Goal: Check status: Check status

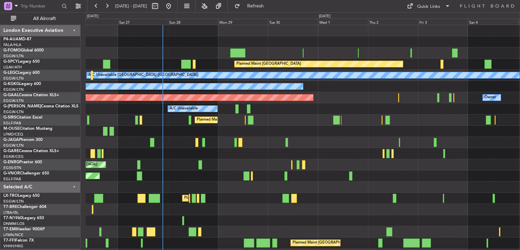
click at [238, 185] on div at bounding box center [303, 186] width 434 height 11
click at [222, 214] on div at bounding box center [303, 209] width 434 height 11
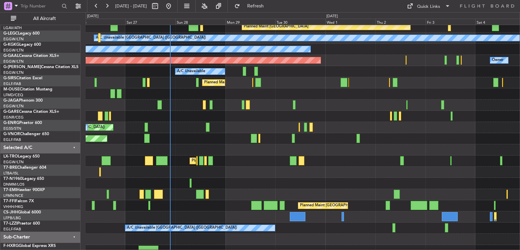
scroll to position [43, 0]
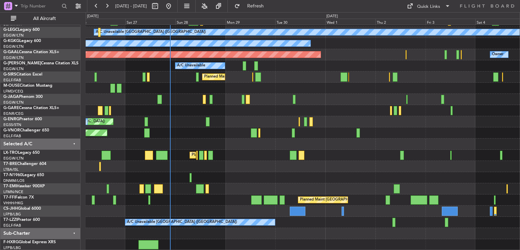
click at [227, 168] on div at bounding box center [303, 166] width 434 height 11
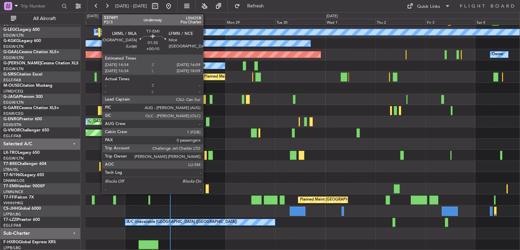
click at [206, 187] on div at bounding box center [206, 188] width 3 height 9
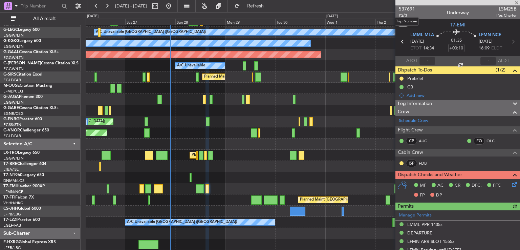
click at [406, 10] on span "537691" at bounding box center [406, 8] width 16 height 7
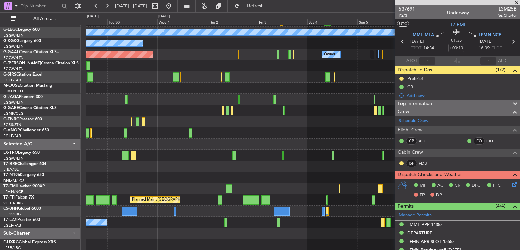
click at [162, 187] on div at bounding box center [303, 188] width 434 height 11
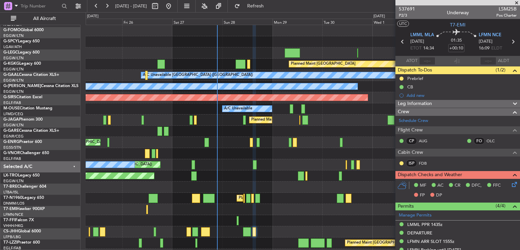
scroll to position [0, 0]
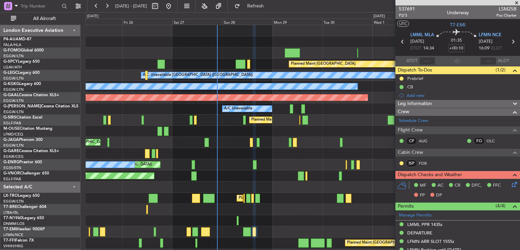
click at [414, 148] on fb-app "[DATE] - [DATE] Refresh Quick Links All Aircraft Planned Maint [GEOGRAPHIC_DATA…" at bounding box center [260, 127] width 520 height 245
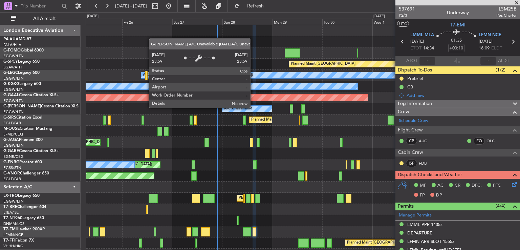
click at [253, 107] on div "A/C Unavailable" at bounding box center [246, 109] width 49 height 6
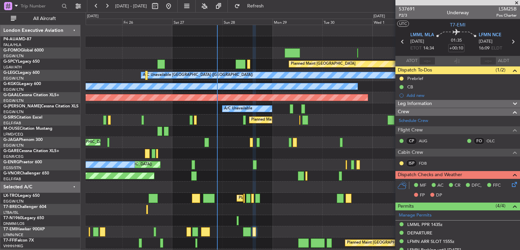
click at [240, 171] on div "Planned Maint [GEOGRAPHIC_DATA] ([GEOGRAPHIC_DATA]) Planned Maint [GEOGRAPHIC_D…" at bounding box center [303, 159] width 434 height 268
click at [262, 7] on span "Refresh" at bounding box center [255, 6] width 28 height 5
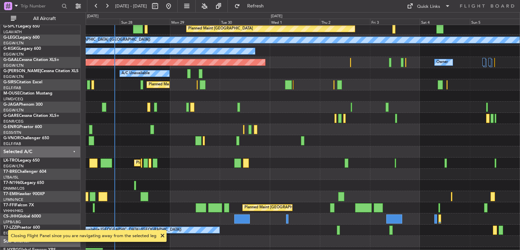
scroll to position [35, 0]
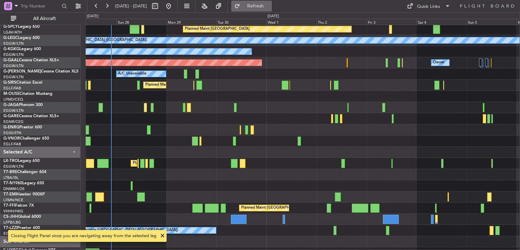
click at [270, 7] on span "Refresh" at bounding box center [255, 6] width 28 height 5
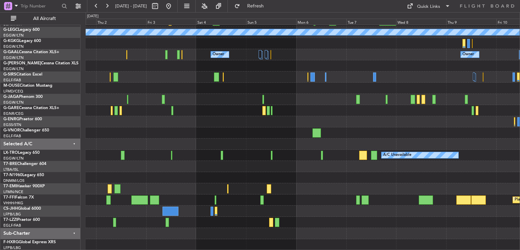
click at [62, 119] on div "Planned Maint [GEOGRAPHIC_DATA] A/C Unavailable [GEOGRAPHIC_DATA] ([GEOGRAPHIC_…" at bounding box center [260, 130] width 520 height 237
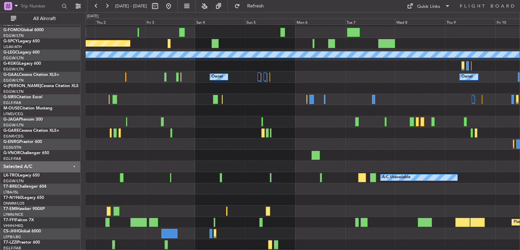
scroll to position [4, 0]
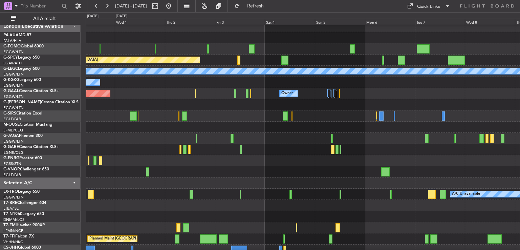
click at [256, 138] on div at bounding box center [303, 138] width 434 height 11
click at [174, 5] on button at bounding box center [168, 6] width 11 height 11
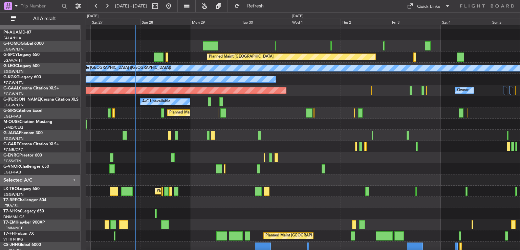
scroll to position [7, 0]
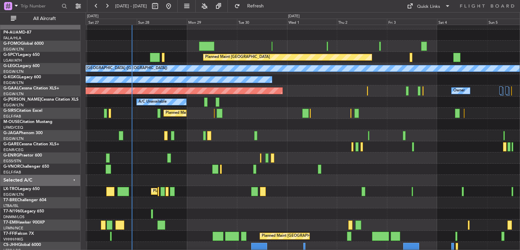
click at [328, 129] on div "Planned Maint [GEOGRAPHIC_DATA] A/C Unavailable [GEOGRAPHIC_DATA] ([GEOGRAPHIC_…" at bounding box center [303, 152] width 434 height 268
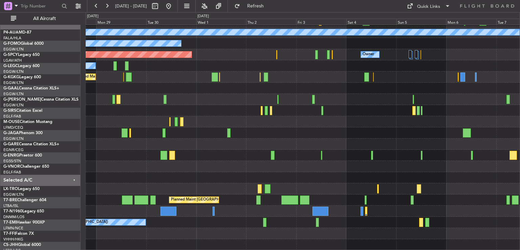
scroll to position [43, 0]
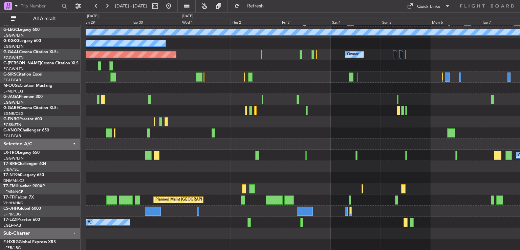
click at [202, 120] on div "Planned Maint [GEOGRAPHIC_DATA] A/C Unavailable [GEOGRAPHIC_DATA] ([GEOGRAPHIC_…" at bounding box center [303, 116] width 434 height 268
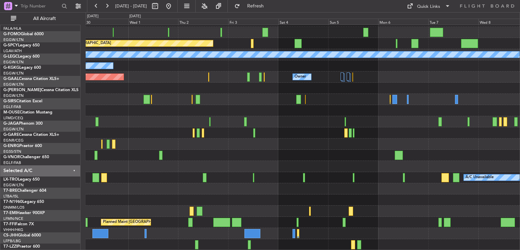
scroll to position [20, 0]
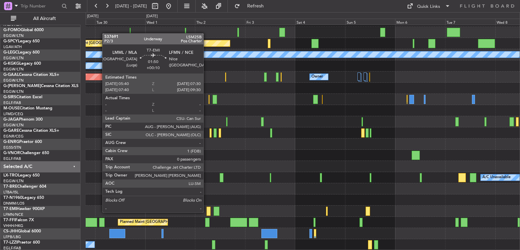
click at [206, 211] on div at bounding box center [208, 210] width 4 height 9
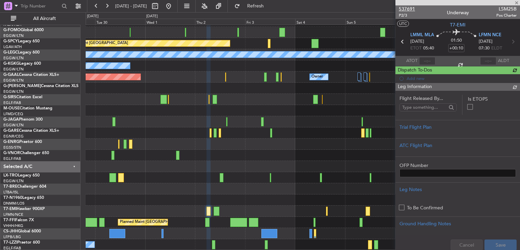
click at [404, 11] on span "537691" at bounding box center [406, 8] width 16 height 7
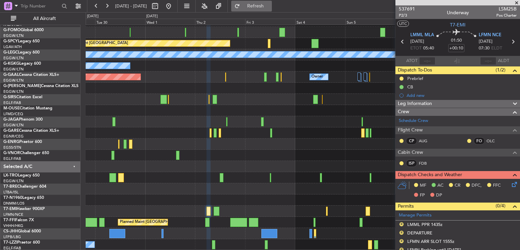
click at [255, 9] on button "Refresh" at bounding box center [251, 6] width 41 height 11
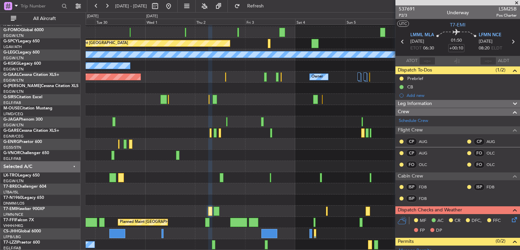
type input "-00:05"
click at [109, 6] on button at bounding box center [106, 6] width 11 height 11
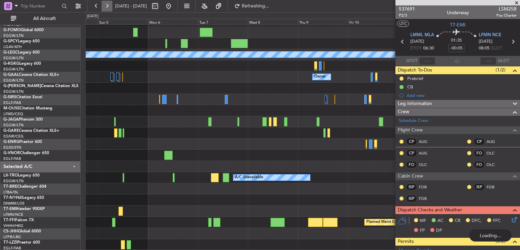
click at [109, 6] on button at bounding box center [106, 6] width 11 height 11
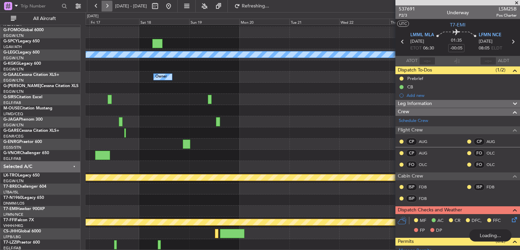
click at [109, 6] on button at bounding box center [106, 6] width 11 height 11
